Goal: Find contact information: Find contact information

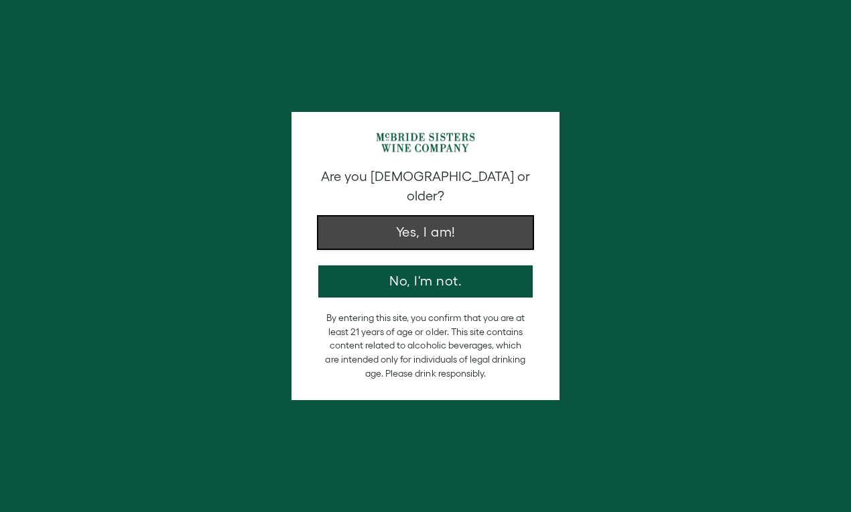
click at [469, 216] on button "Yes, I am!" at bounding box center [425, 232] width 214 height 32
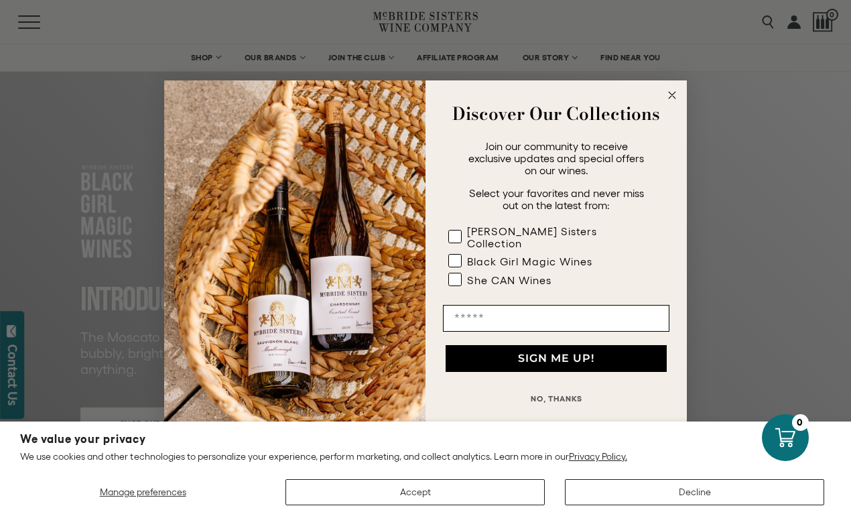
click at [670, 100] on circle "Close dialog" at bounding box center [672, 94] width 15 height 15
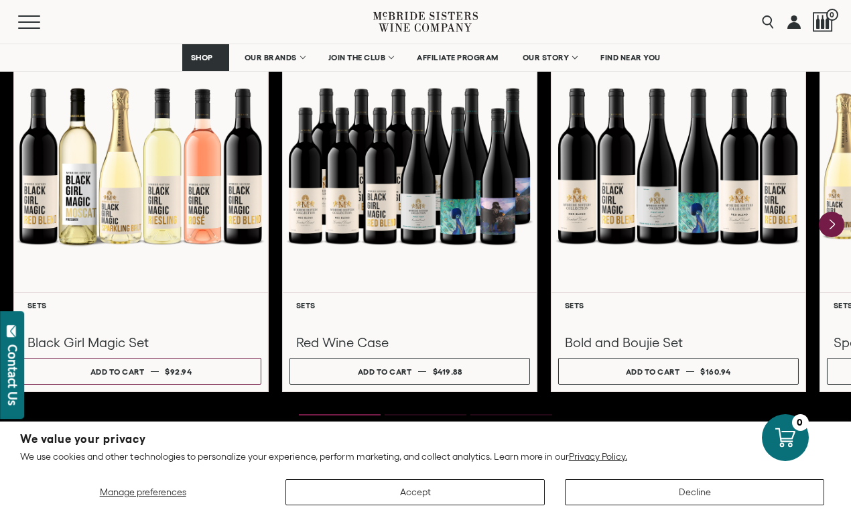
scroll to position [1841, 0]
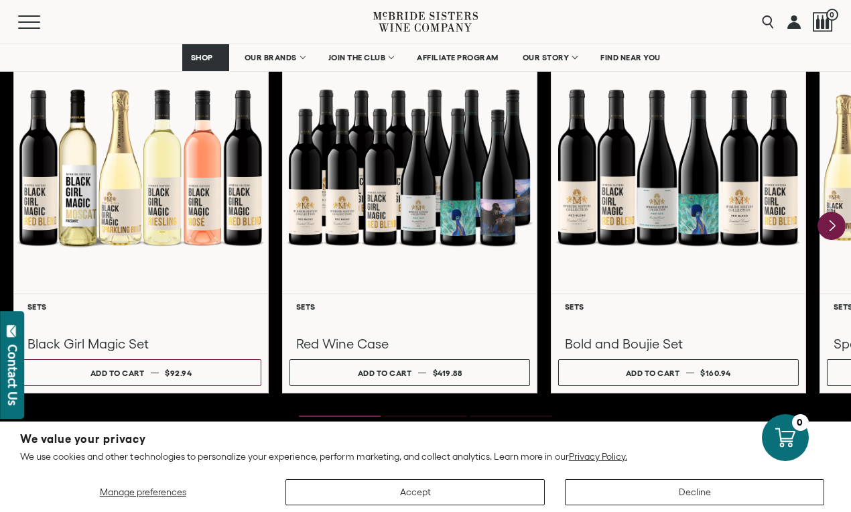
click at [832, 227] on icon "Next" at bounding box center [832, 225] width 5 height 11
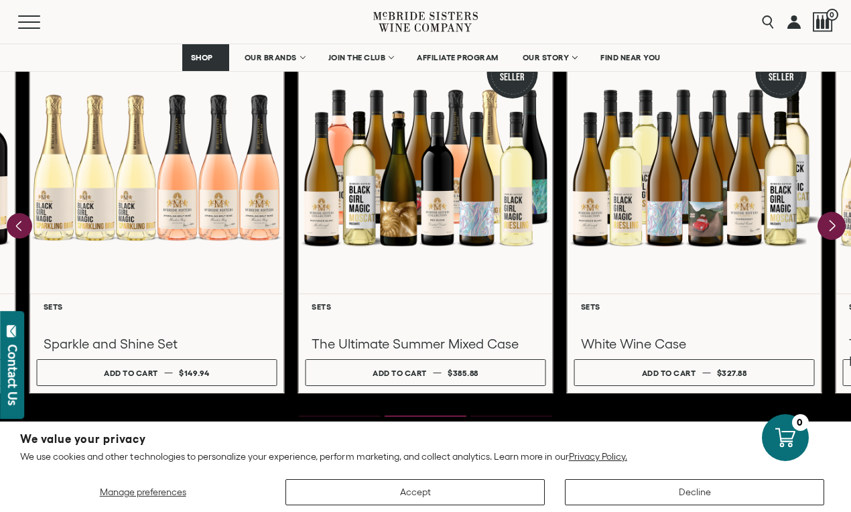
click at [832, 227] on icon "Next" at bounding box center [832, 225] width 5 height 11
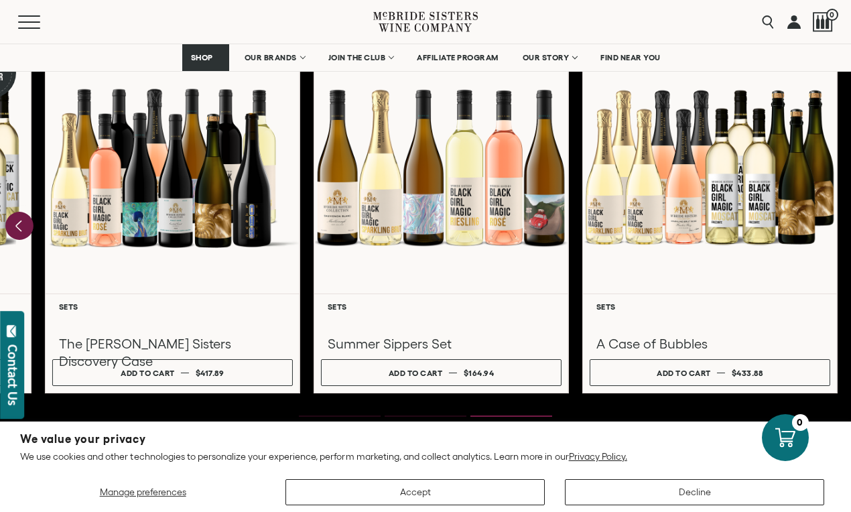
click at [19, 227] on icon "Previous" at bounding box center [18, 226] width 5 height 11
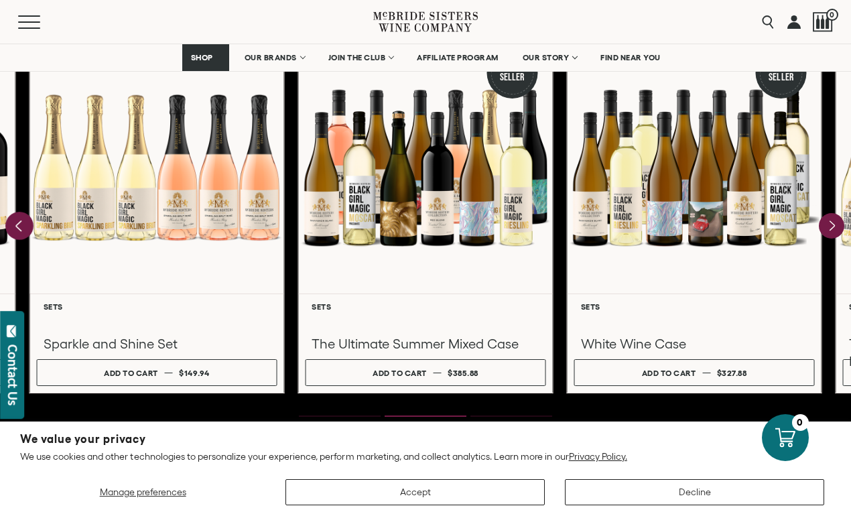
click at [20, 227] on icon "Previous" at bounding box center [18, 226] width 5 height 11
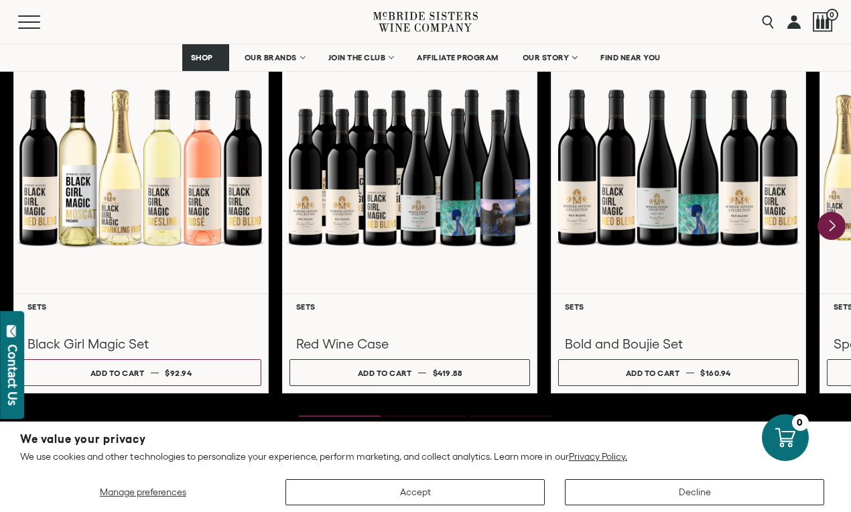
click at [834, 226] on icon "Next" at bounding box center [832, 226] width 28 height 28
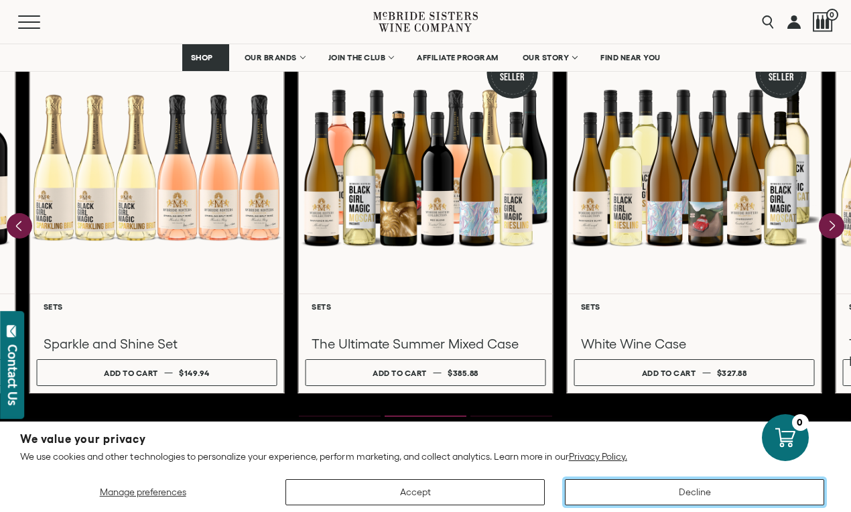
click at [616, 495] on button "Decline" at bounding box center [694, 492] width 259 height 26
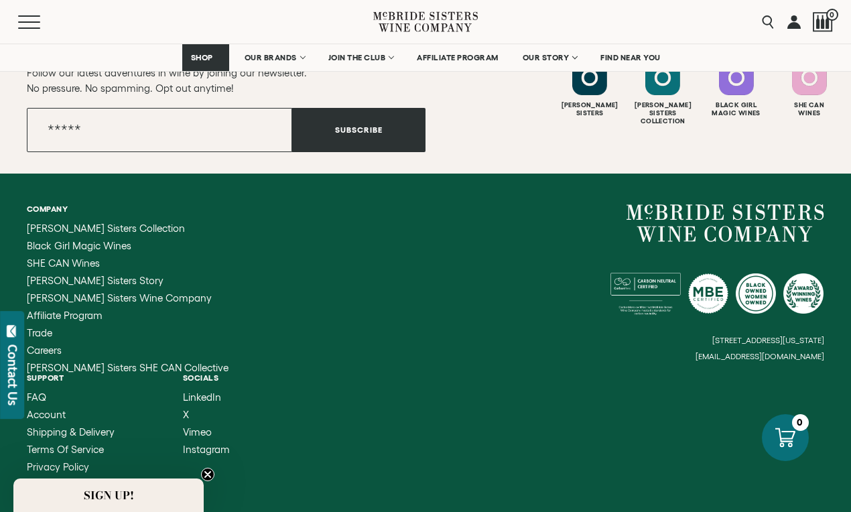
scroll to position [3811, 0]
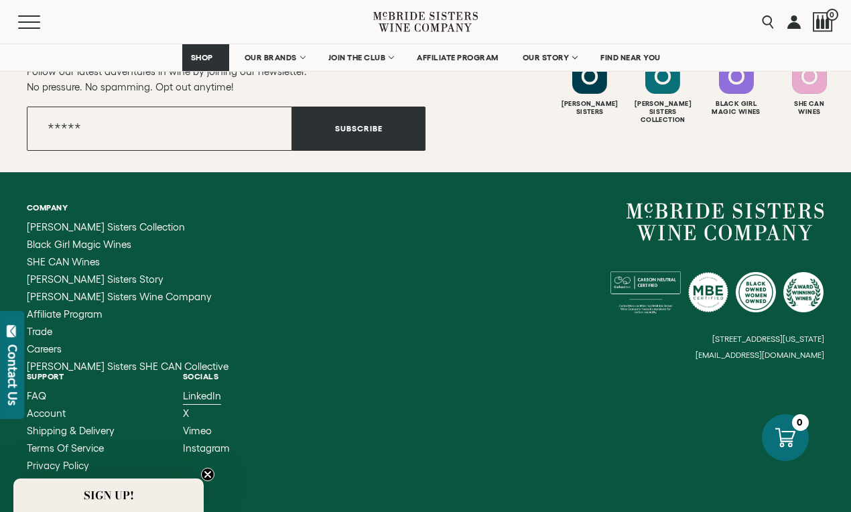
click at [183, 395] on span "LinkedIn" at bounding box center [202, 395] width 38 height 11
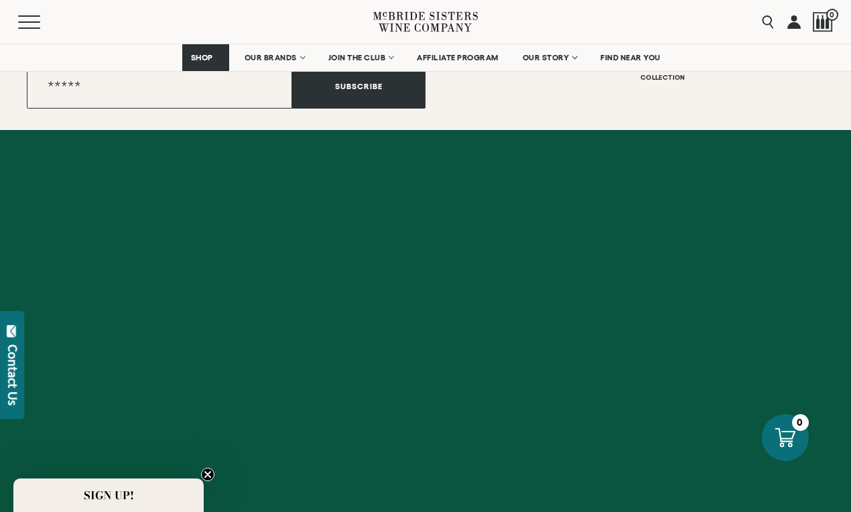
scroll to position [3878, 0]
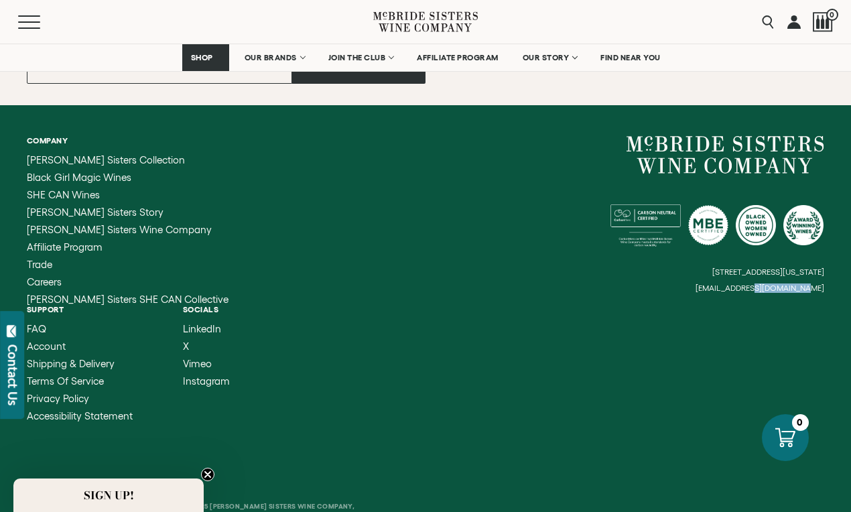
drag, startPoint x: 706, startPoint y: 289, endPoint x: 765, endPoint y: 286, distance: 59.7
click at [766, 287] on div "[STREET_ADDRESS][US_STATE] [EMAIL_ADDRESS][DOMAIN_NAME]" at bounding box center [625, 214] width 399 height 157
drag, startPoint x: 828, startPoint y: 288, endPoint x: 731, endPoint y: 289, distance: 97.8
click at [731, 290] on div "Company [PERSON_NAME] Sisters Collection Black Girl Magic Wines SHE CAN Wines […" at bounding box center [425, 278] width 851 height 347
click at [731, 289] on small "[EMAIL_ADDRESS][DOMAIN_NAME]" at bounding box center [760, 287] width 129 height 9
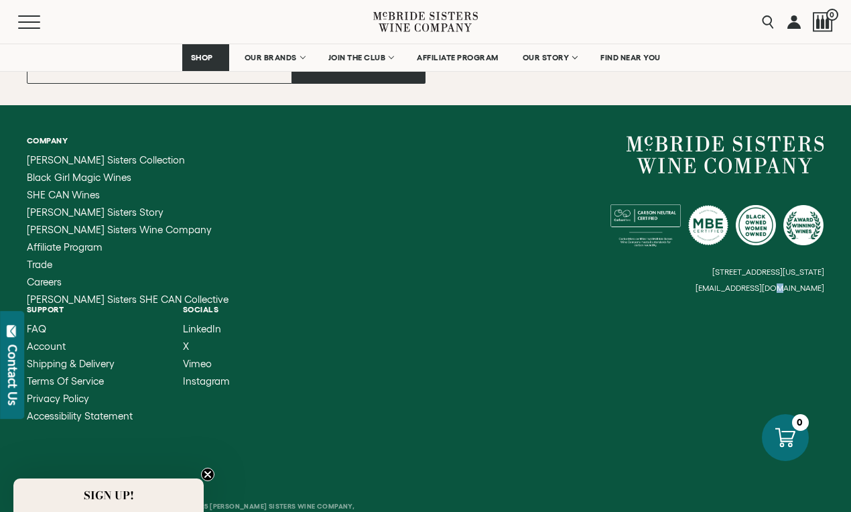
click at [731, 289] on small "[EMAIL_ADDRESS][DOMAIN_NAME]" at bounding box center [760, 287] width 129 height 9
drag, startPoint x: 709, startPoint y: 286, endPoint x: 785, endPoint y: 286, distance: 75.7
click at [785, 286] on small "[EMAIL_ADDRESS][DOMAIN_NAME]" at bounding box center [760, 287] width 129 height 9
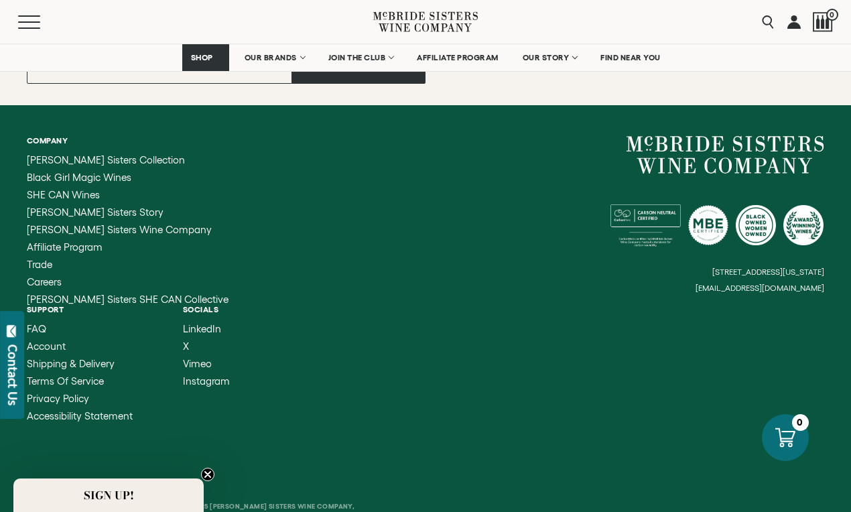
click at [785, 286] on small "[EMAIL_ADDRESS][DOMAIN_NAME]" at bounding box center [760, 287] width 129 height 9
drag, startPoint x: 722, startPoint y: 270, endPoint x: 769, endPoint y: 270, distance: 47.6
click at [768, 270] on small "[STREET_ADDRESS][US_STATE]" at bounding box center [768, 271] width 112 height 9
drag, startPoint x: 702, startPoint y: 157, endPoint x: 832, endPoint y: 1, distance: 203.6
